Goal: Transaction & Acquisition: Purchase product/service

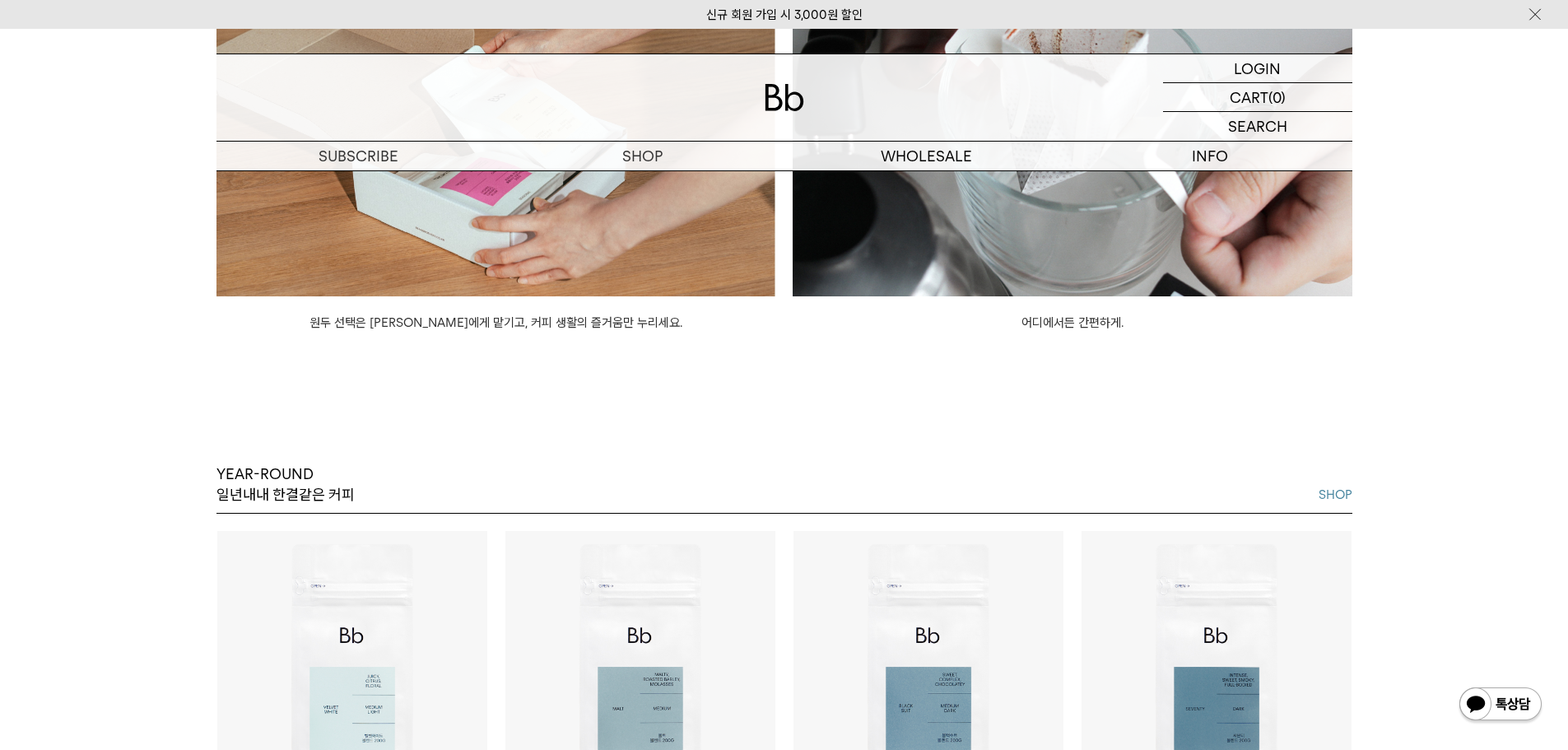
scroll to position [1893, 0]
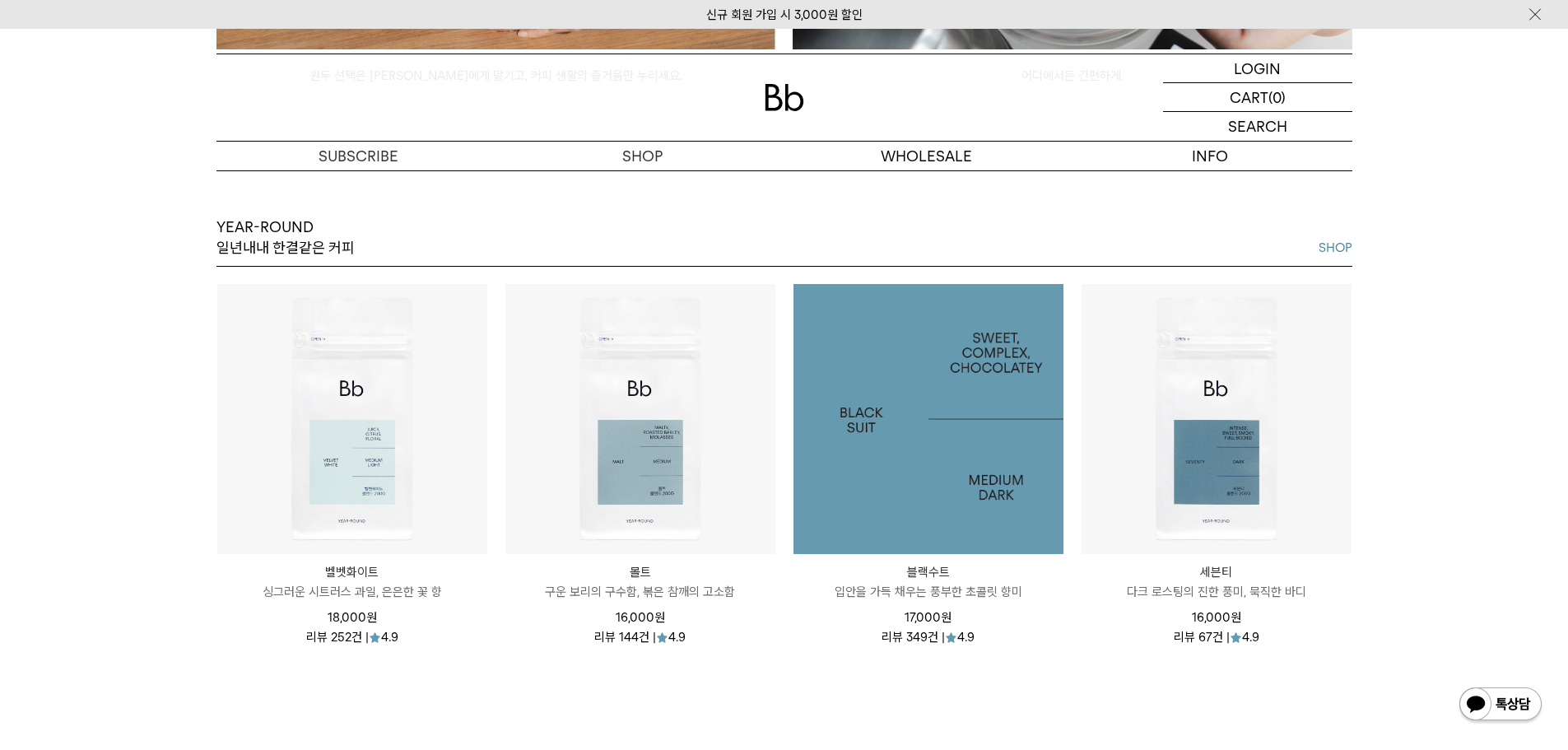
click at [921, 419] on img at bounding box center [928, 418] width 270 height 270
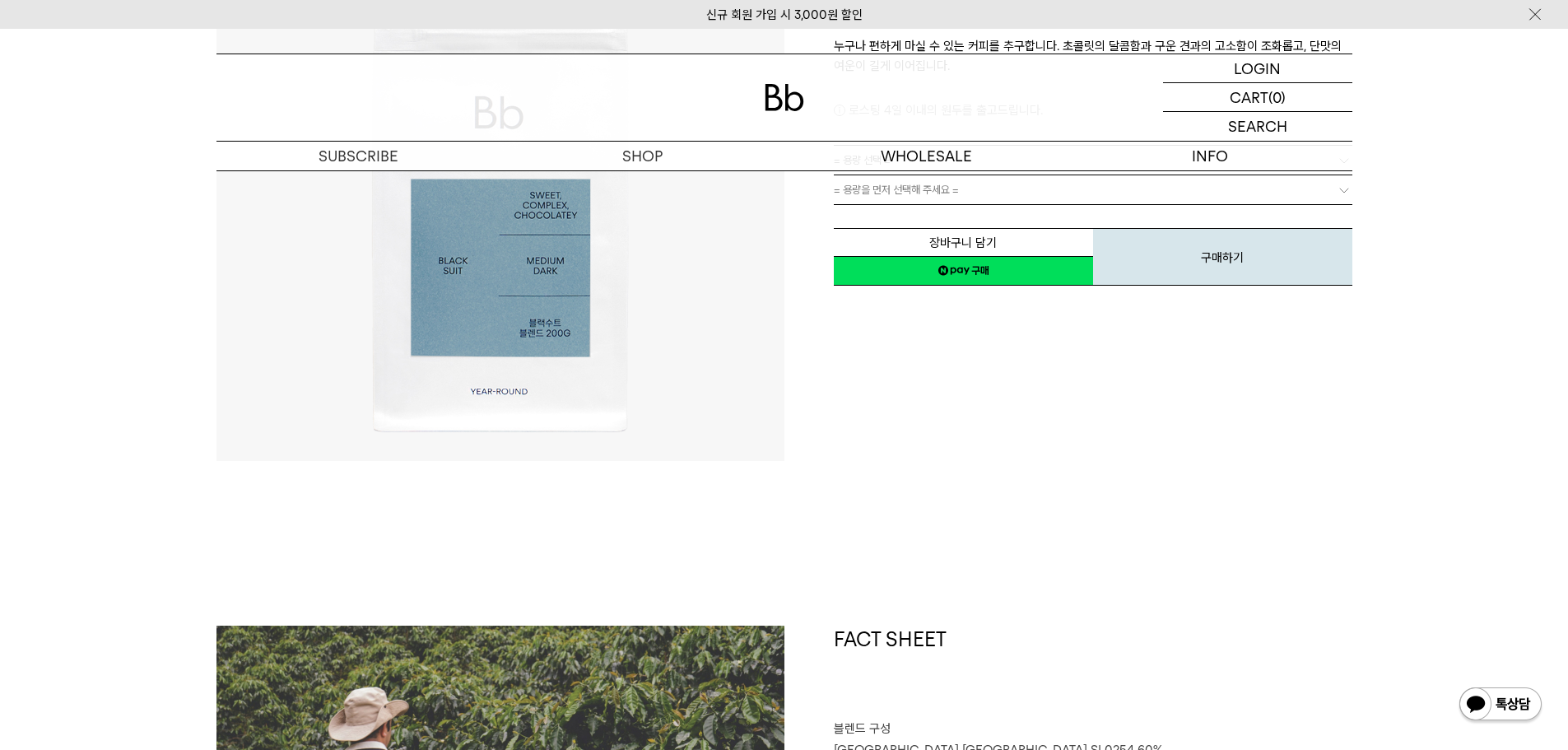
scroll to position [82, 0]
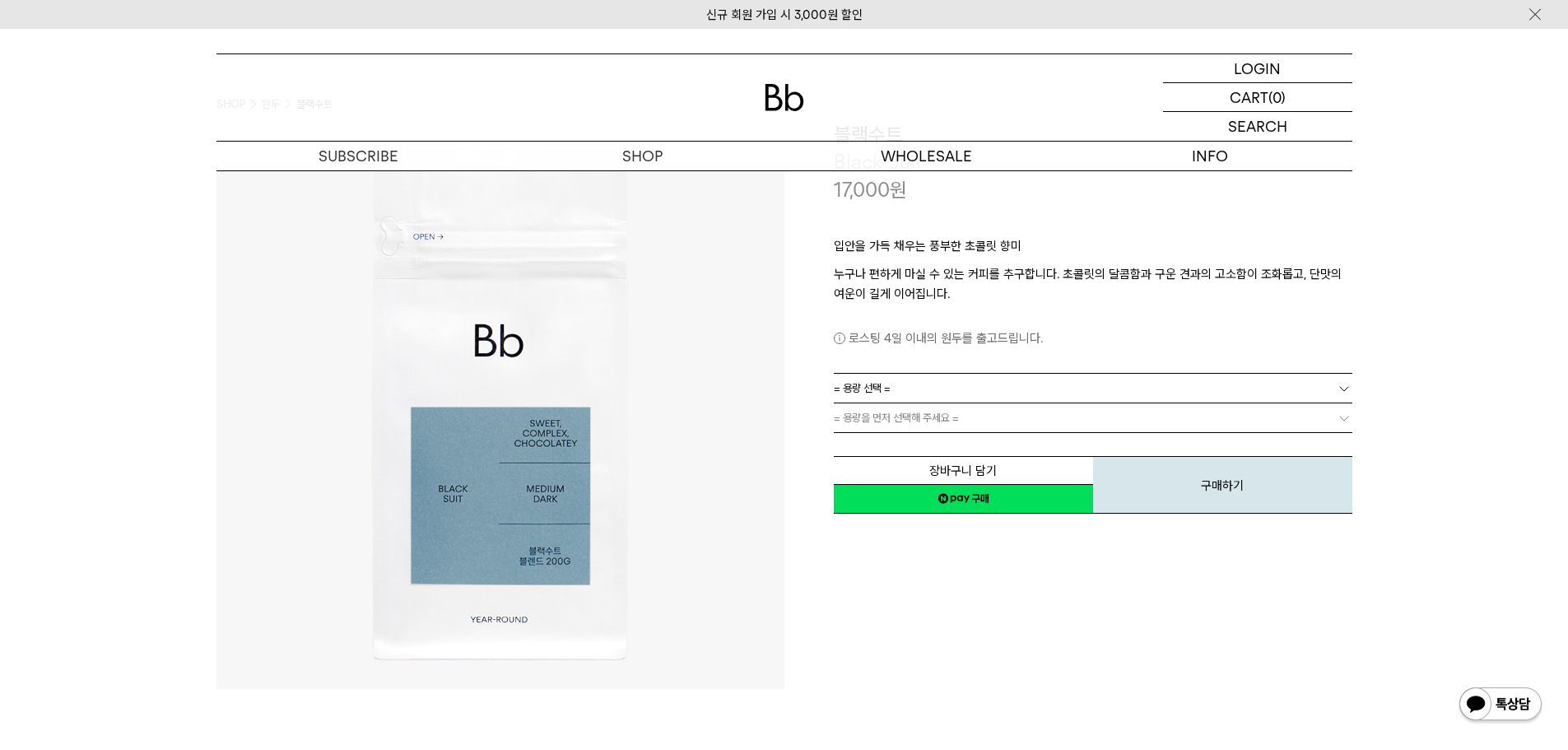
click at [973, 385] on link "= 용량 선택 =" at bounding box center [1093, 388] width 518 height 29
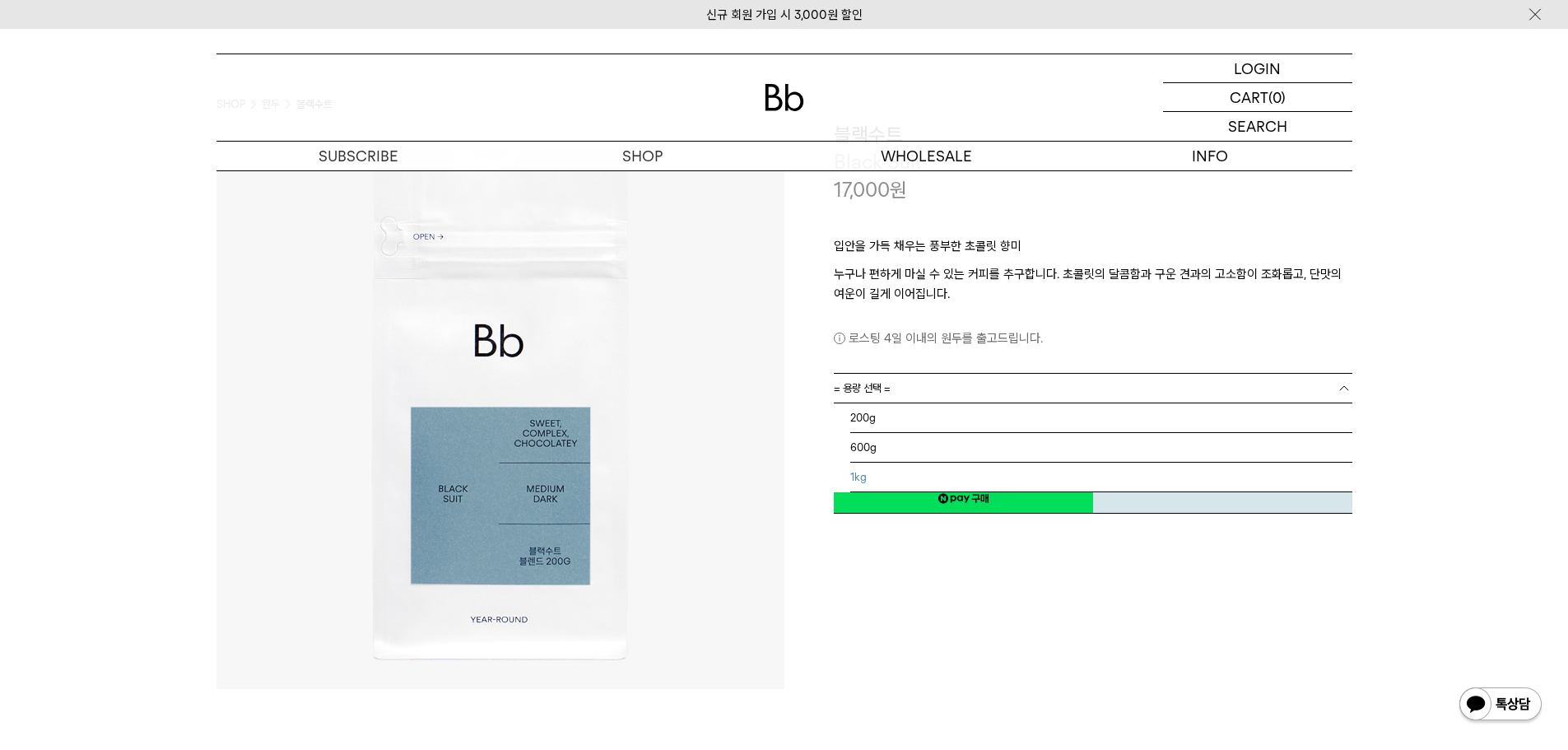
click at [904, 475] on li "1kg" at bounding box center [1101, 477] width 502 height 30
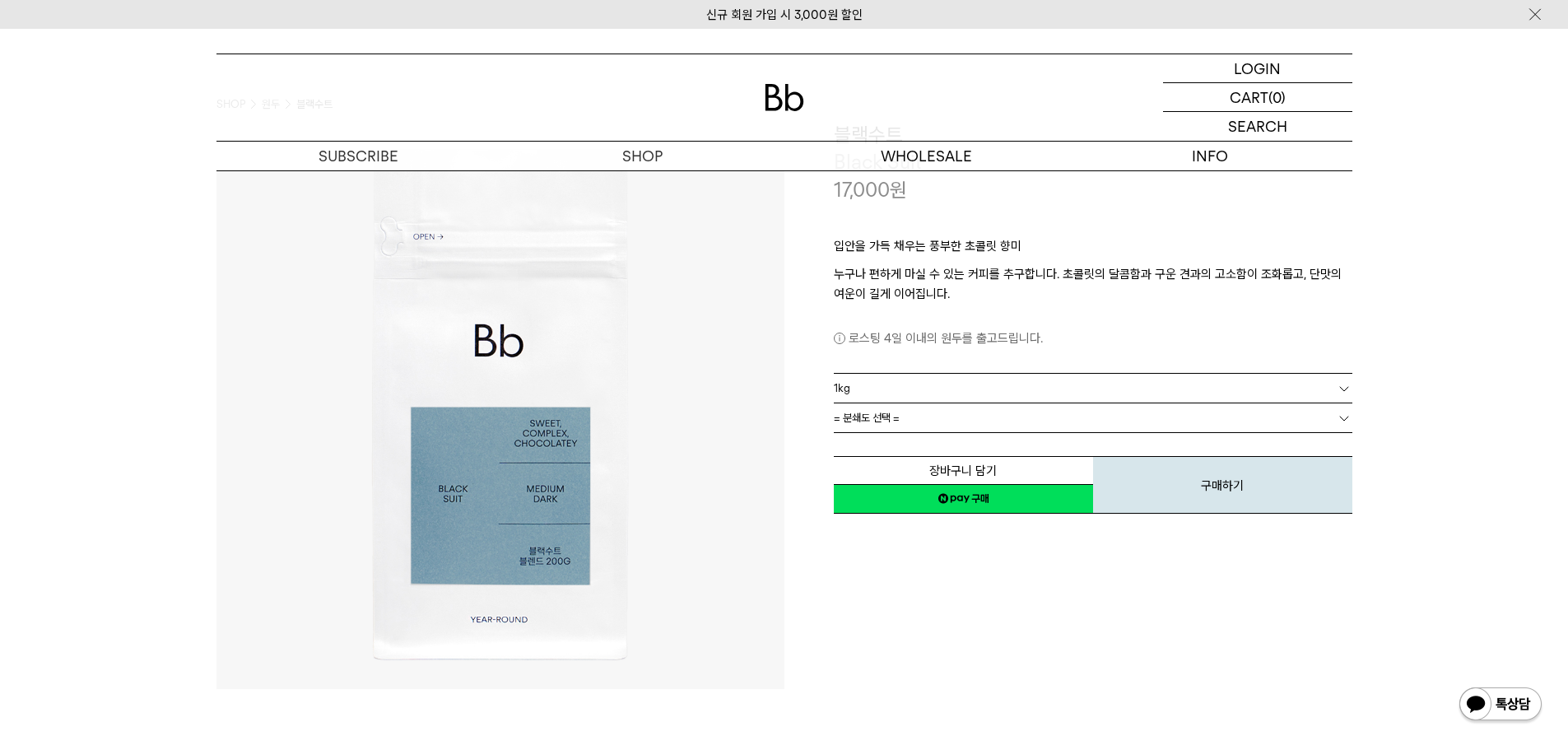
click at [971, 408] on link "= 분쇄도 선택 =" at bounding box center [1093, 417] width 518 height 29
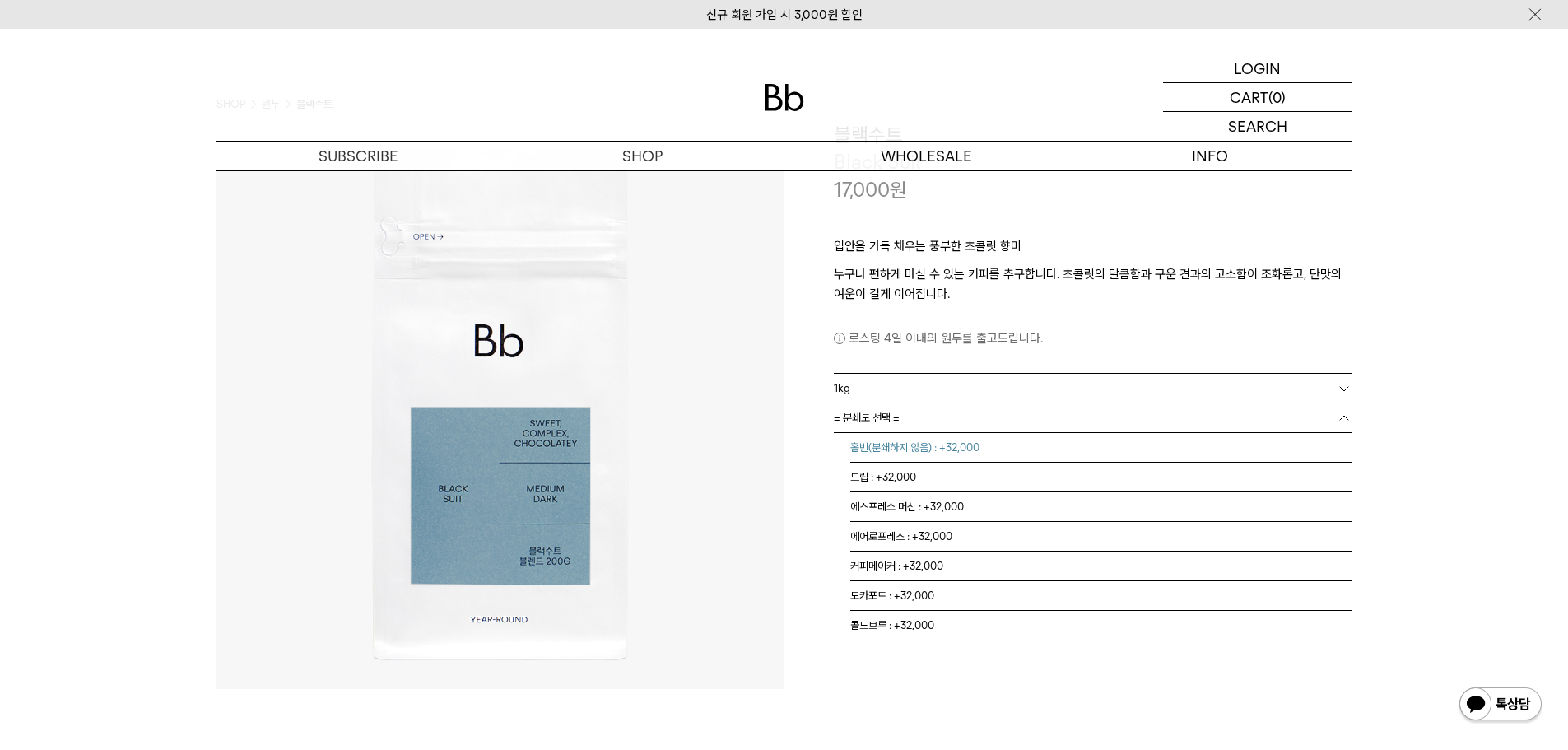
click at [946, 447] on li "홀빈(분쇄하지 않음) : +32,000" at bounding box center [1101, 448] width 502 height 30
